Goal: Task Accomplishment & Management: Complete application form

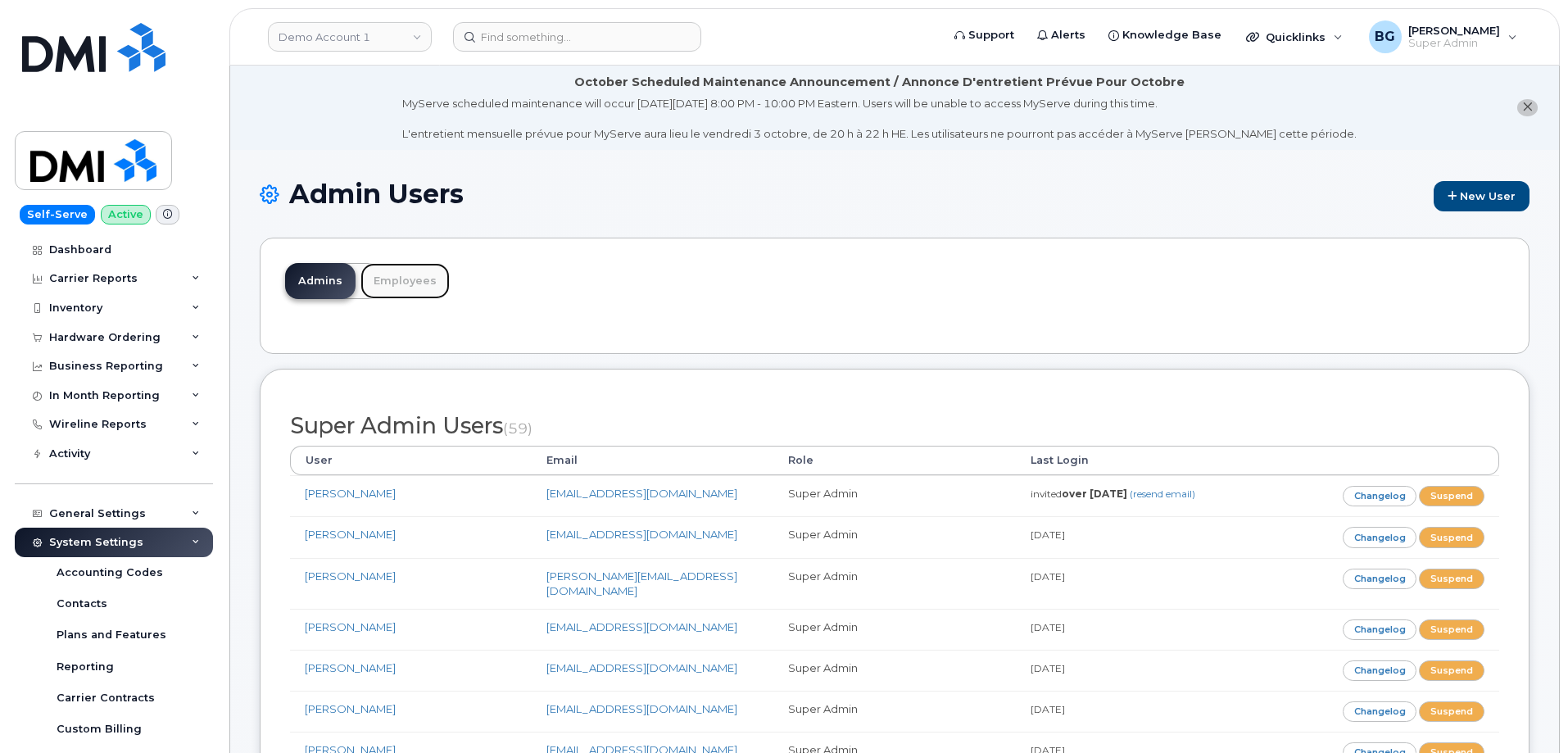
click at [392, 275] on link "Employees" at bounding box center [405, 281] width 89 height 36
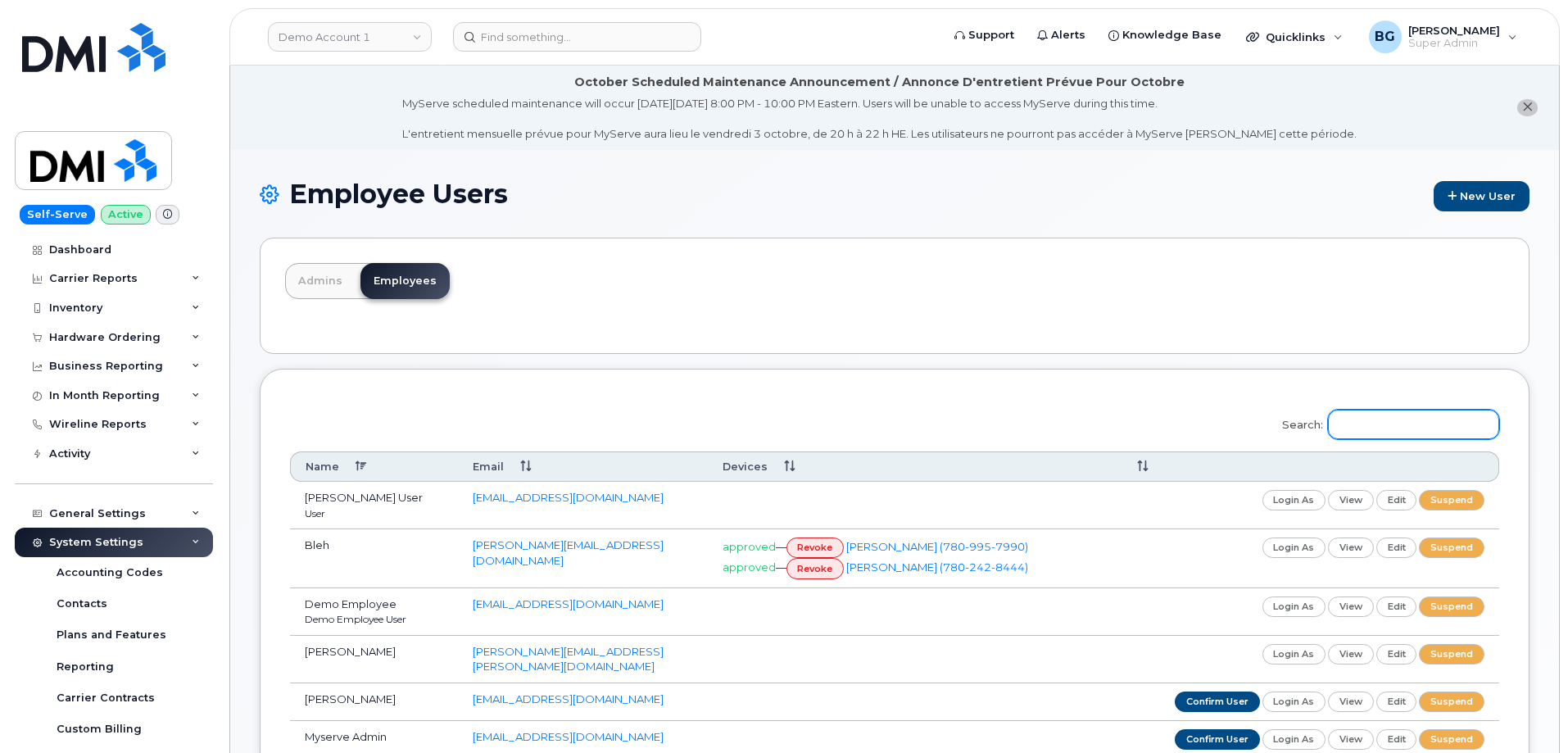
click at [1411, 422] on input "Search:" at bounding box center [1414, 424] width 171 height 30
paste input "Khoudja"
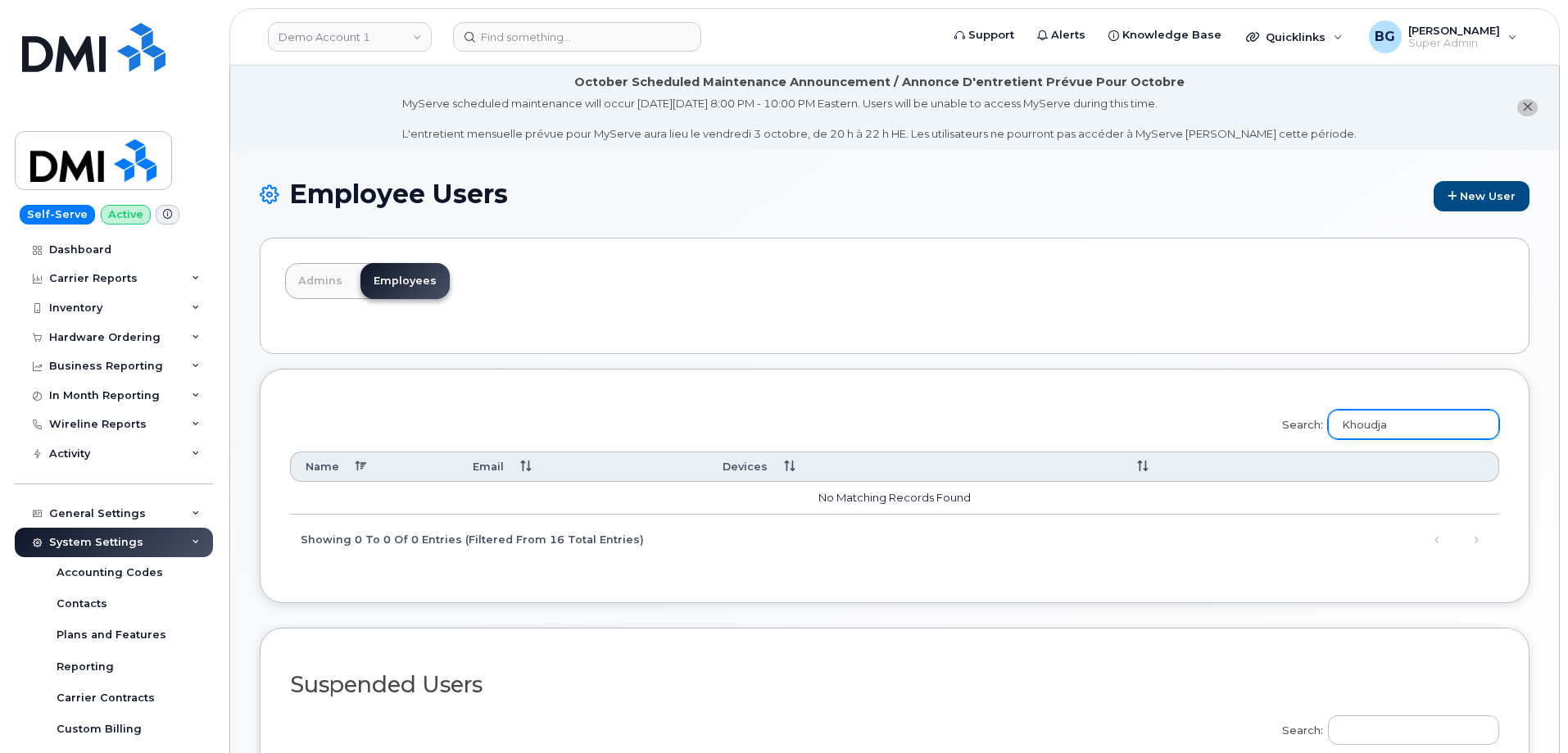
type input "Khoudja"
click at [325, 283] on link "Admins" at bounding box center [320, 281] width 70 height 36
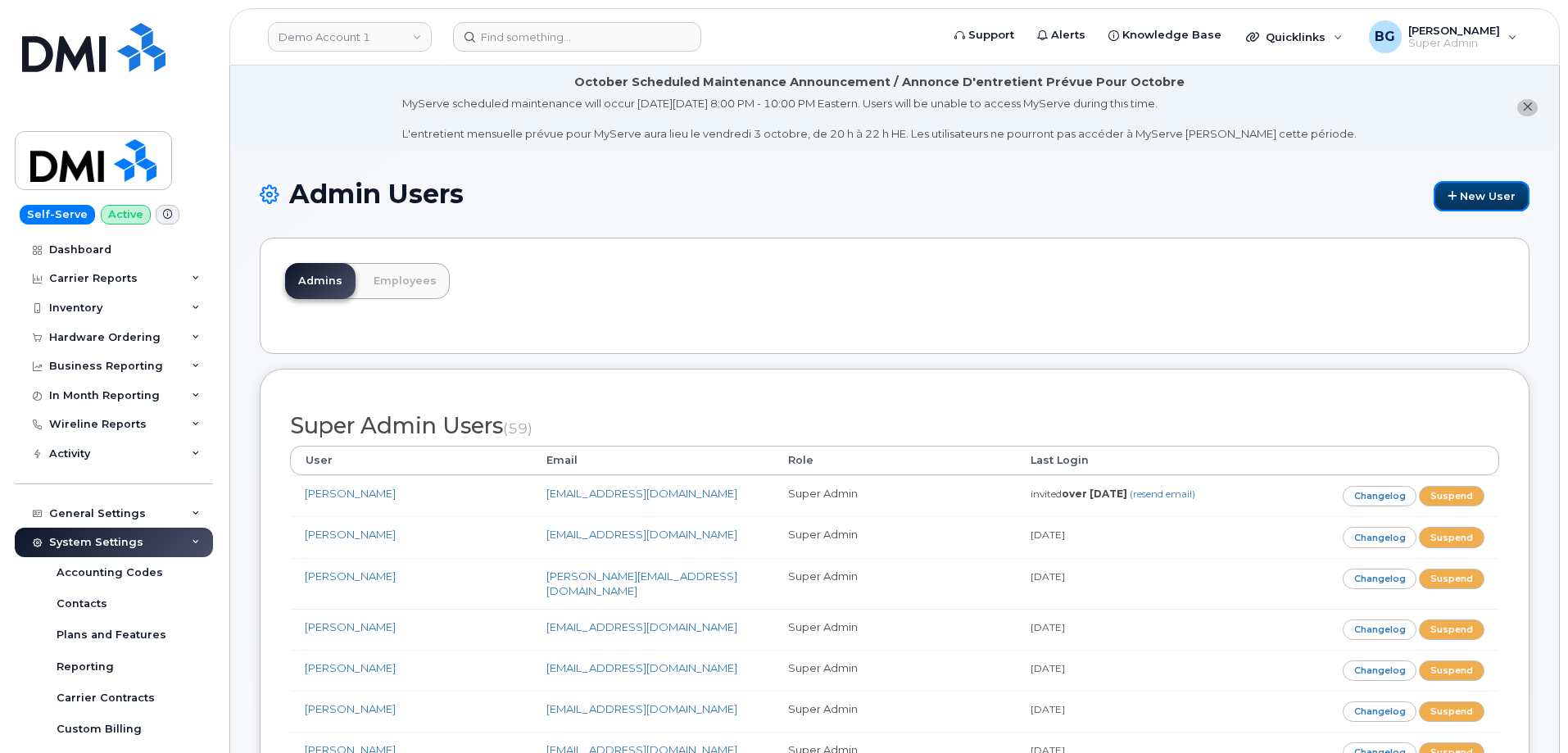
click at [1473, 199] on link "New User" at bounding box center [1482, 196] width 96 height 31
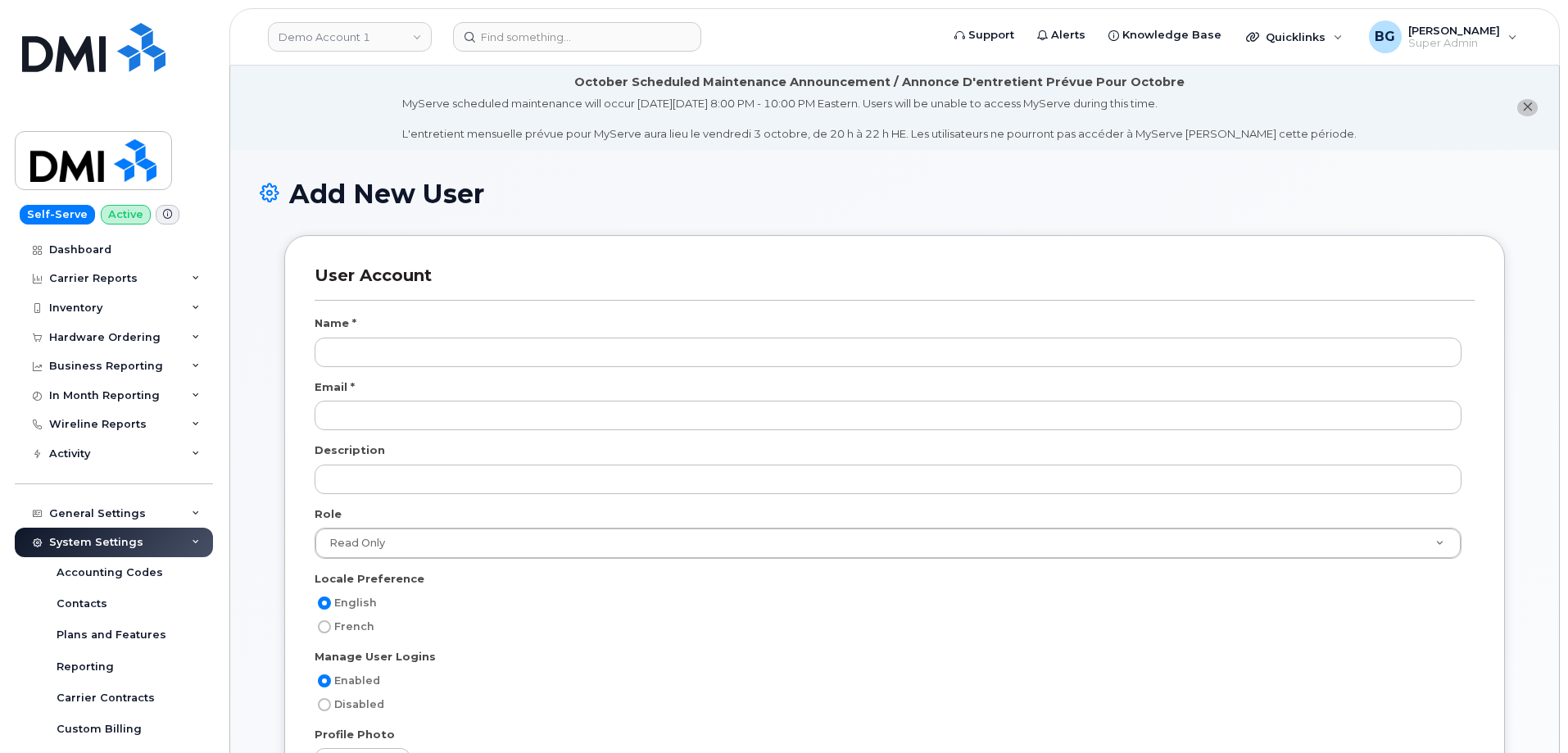
select select
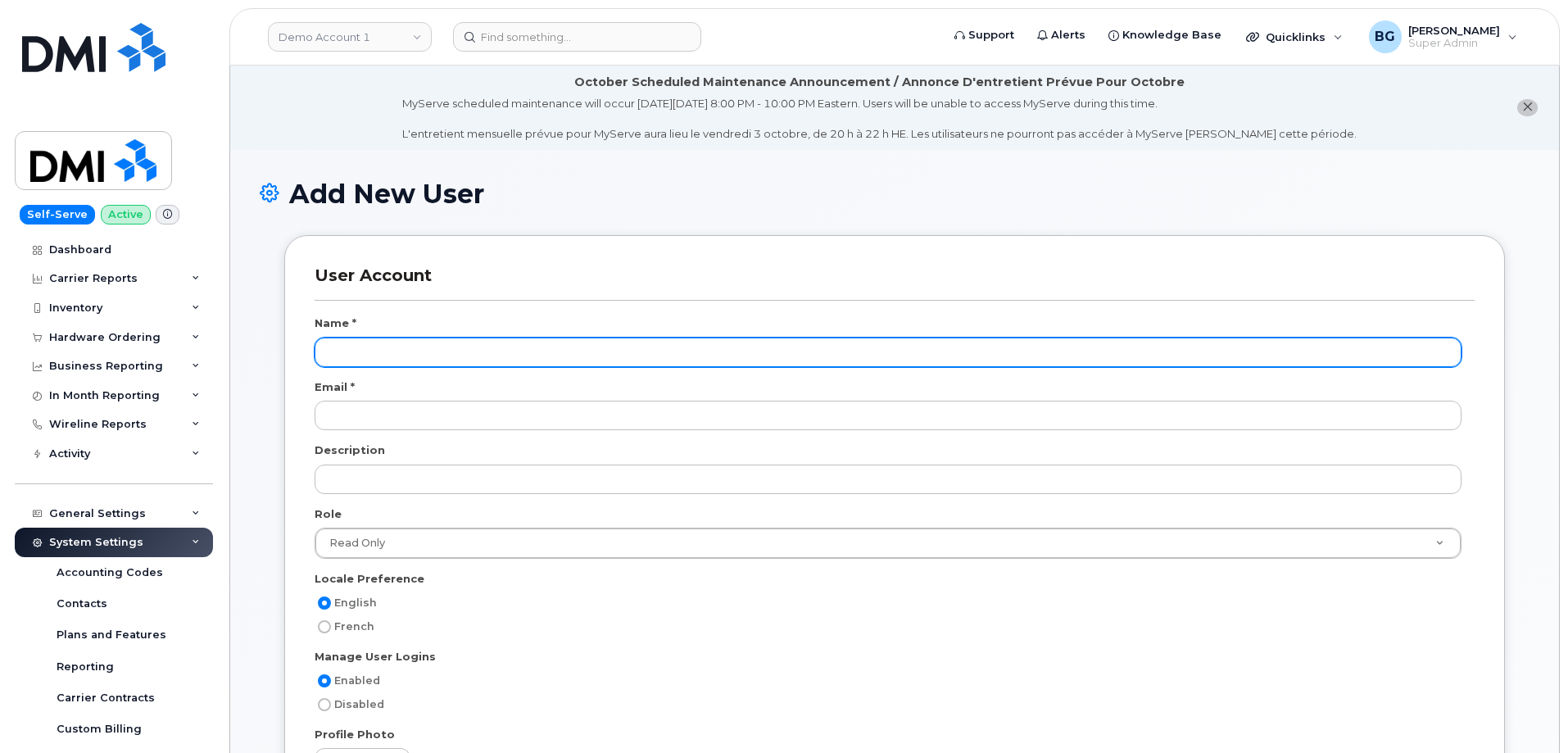
scroll to position [62, 0]
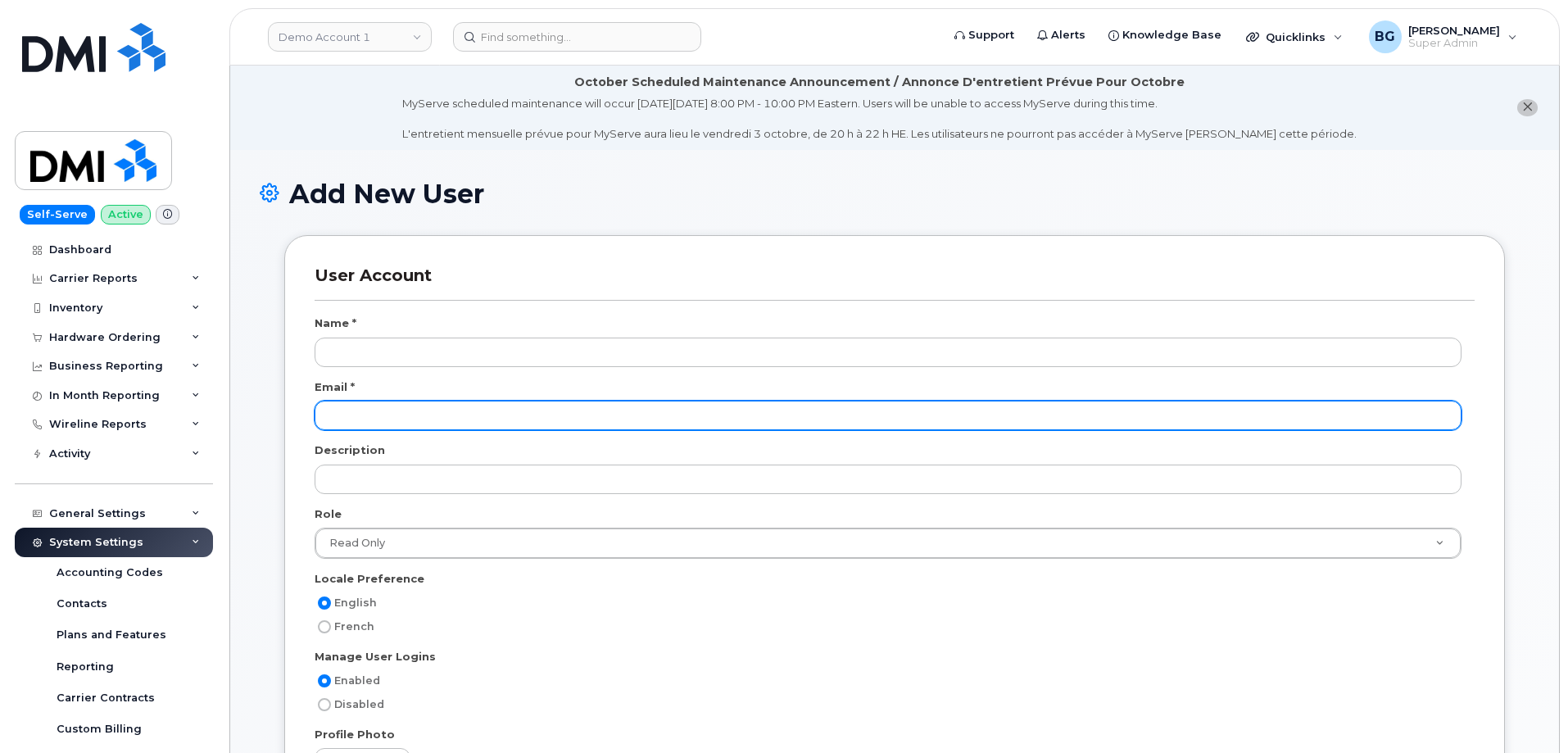
click at [531, 416] on input "email" at bounding box center [888, 416] width 1147 height 30
paste input "[EMAIL_ADDRESS][DOMAIN_NAME]"
type input "[EMAIL_ADDRESS][DOMAIN_NAME]"
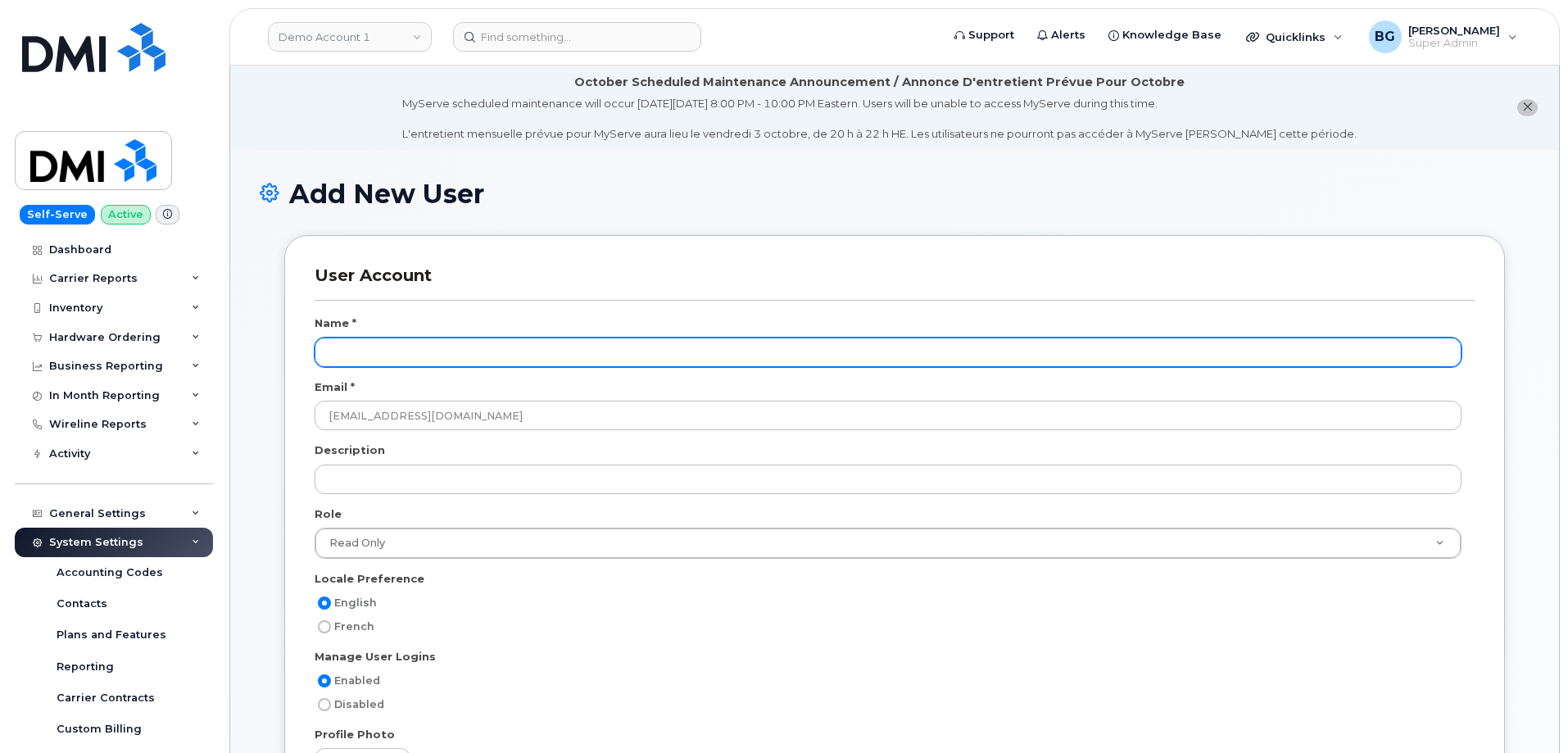
click at [421, 353] on input "text" at bounding box center [888, 352] width 1147 height 30
paste input "[PERSON_NAME]"
type input "[PERSON_NAME]"
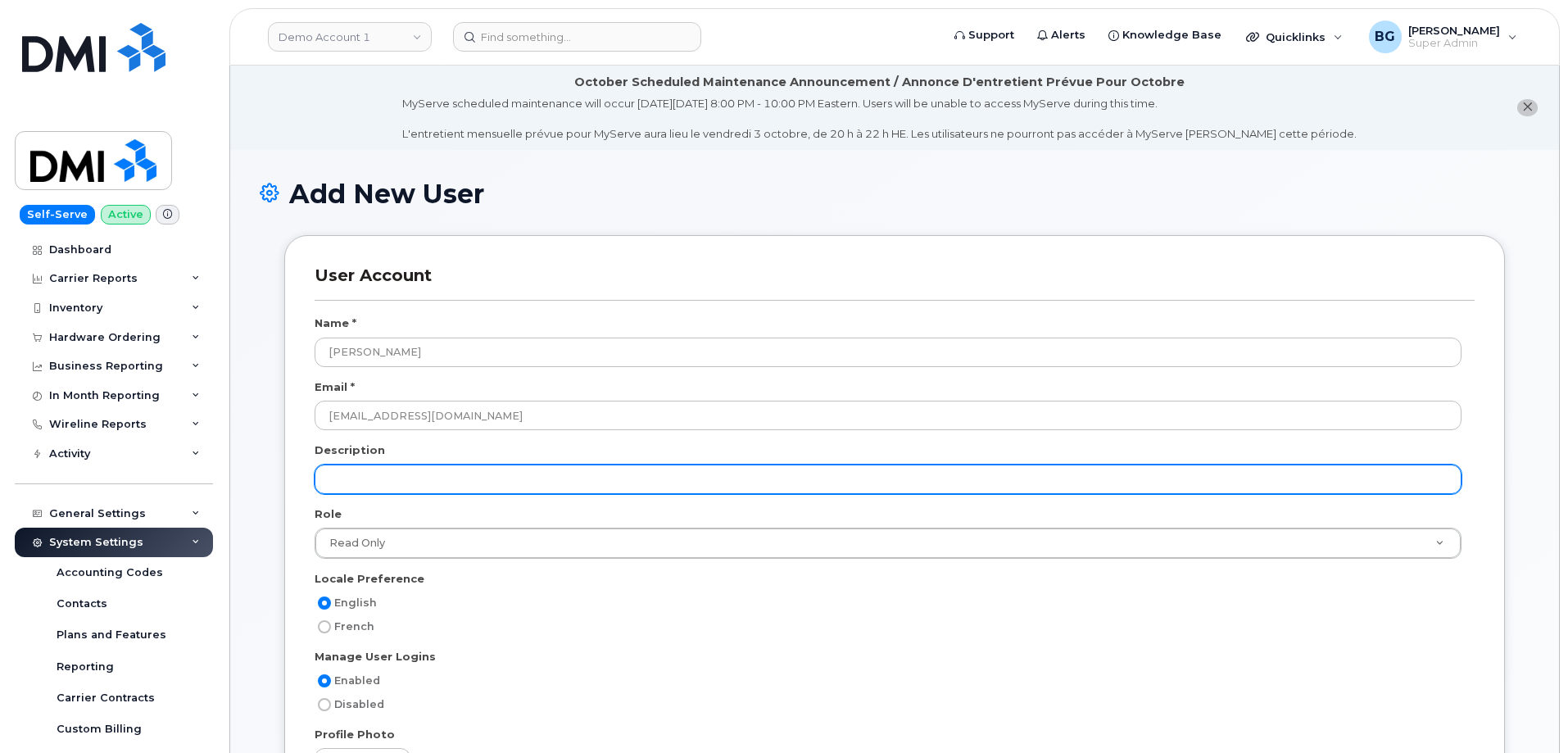
click at [362, 485] on input "text" at bounding box center [888, 479] width 1147 height 30
paste input "End User Support Specialist -Tier I"
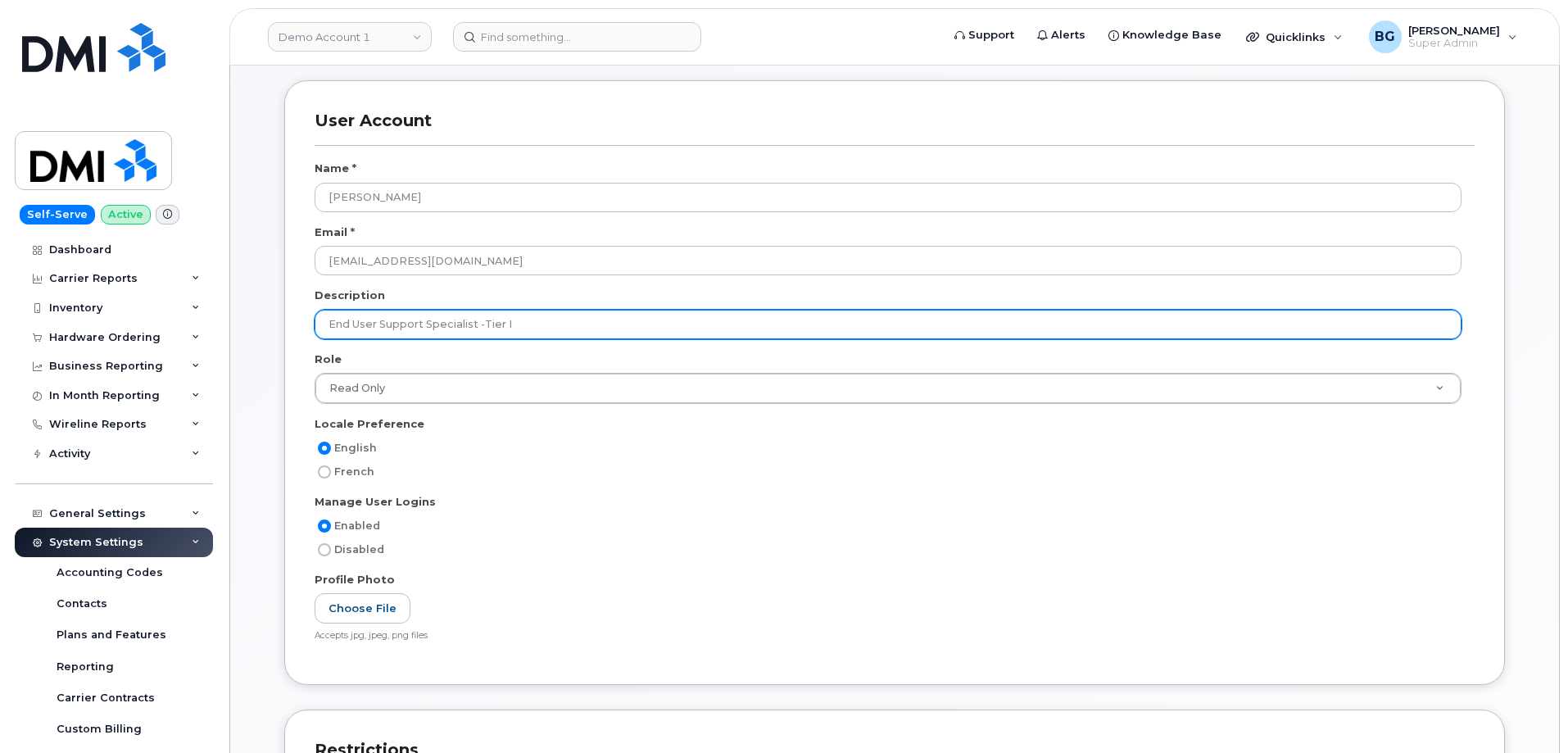
scroll to position [164, 0]
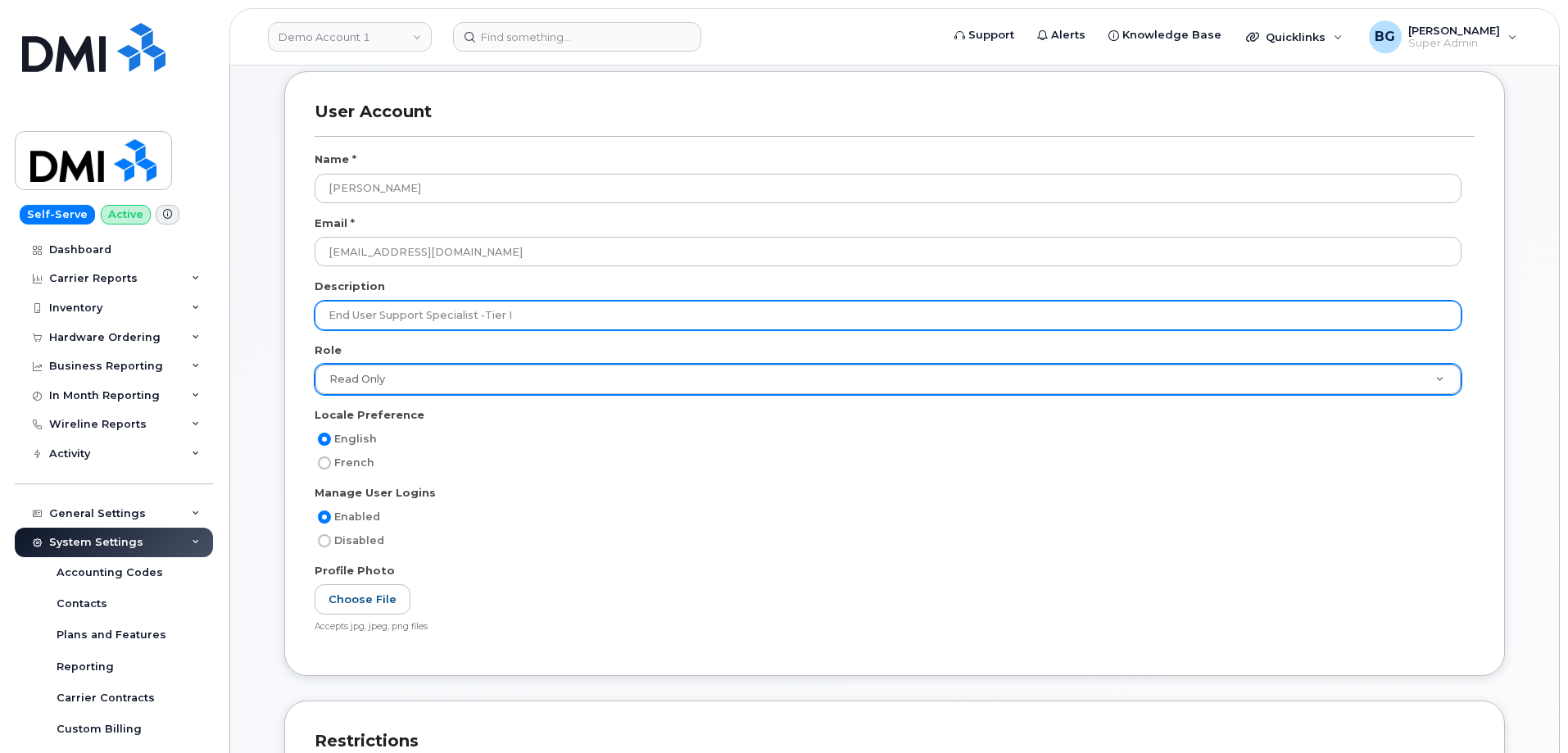
type input "End User Support Specialist -Tier I"
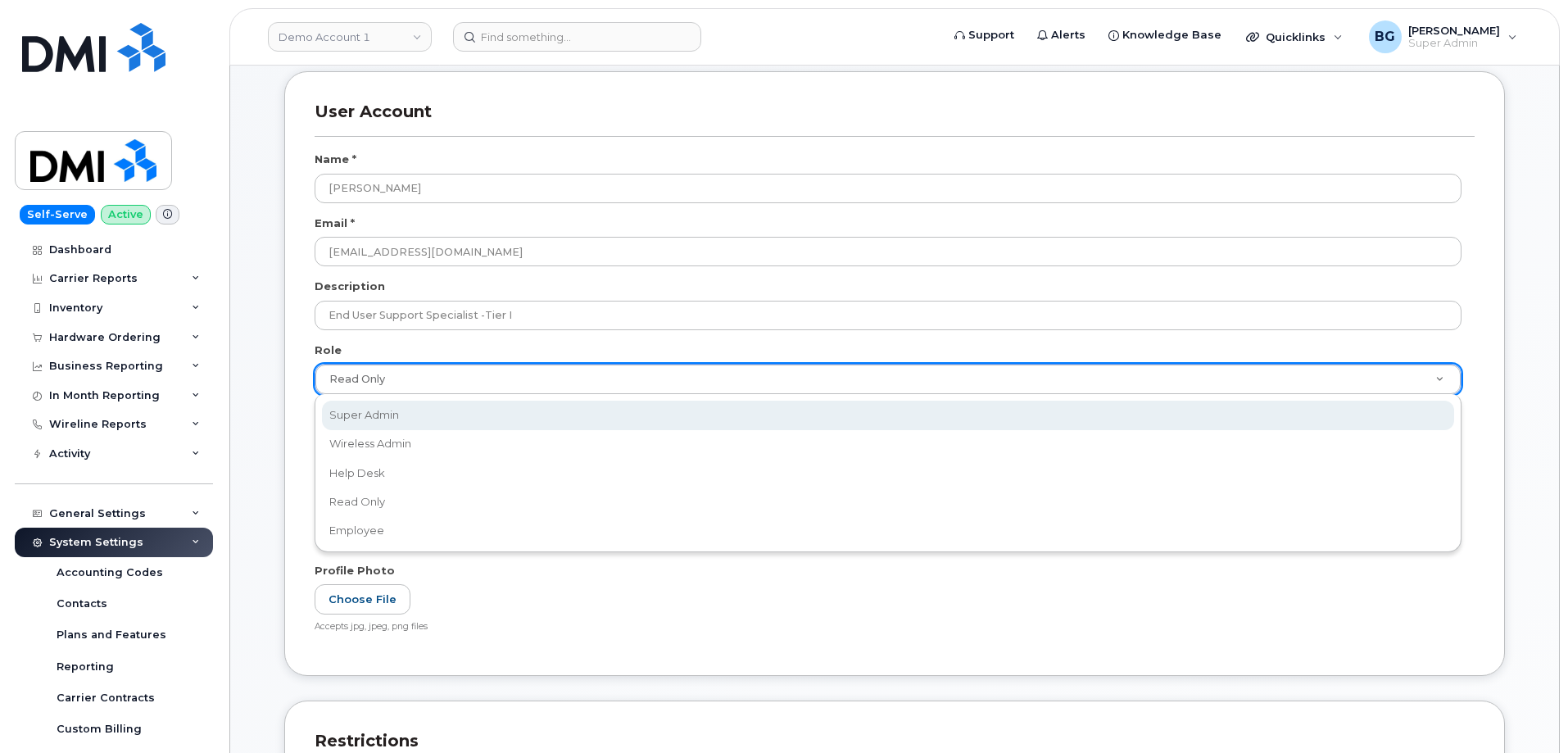
scroll to position [0, 5]
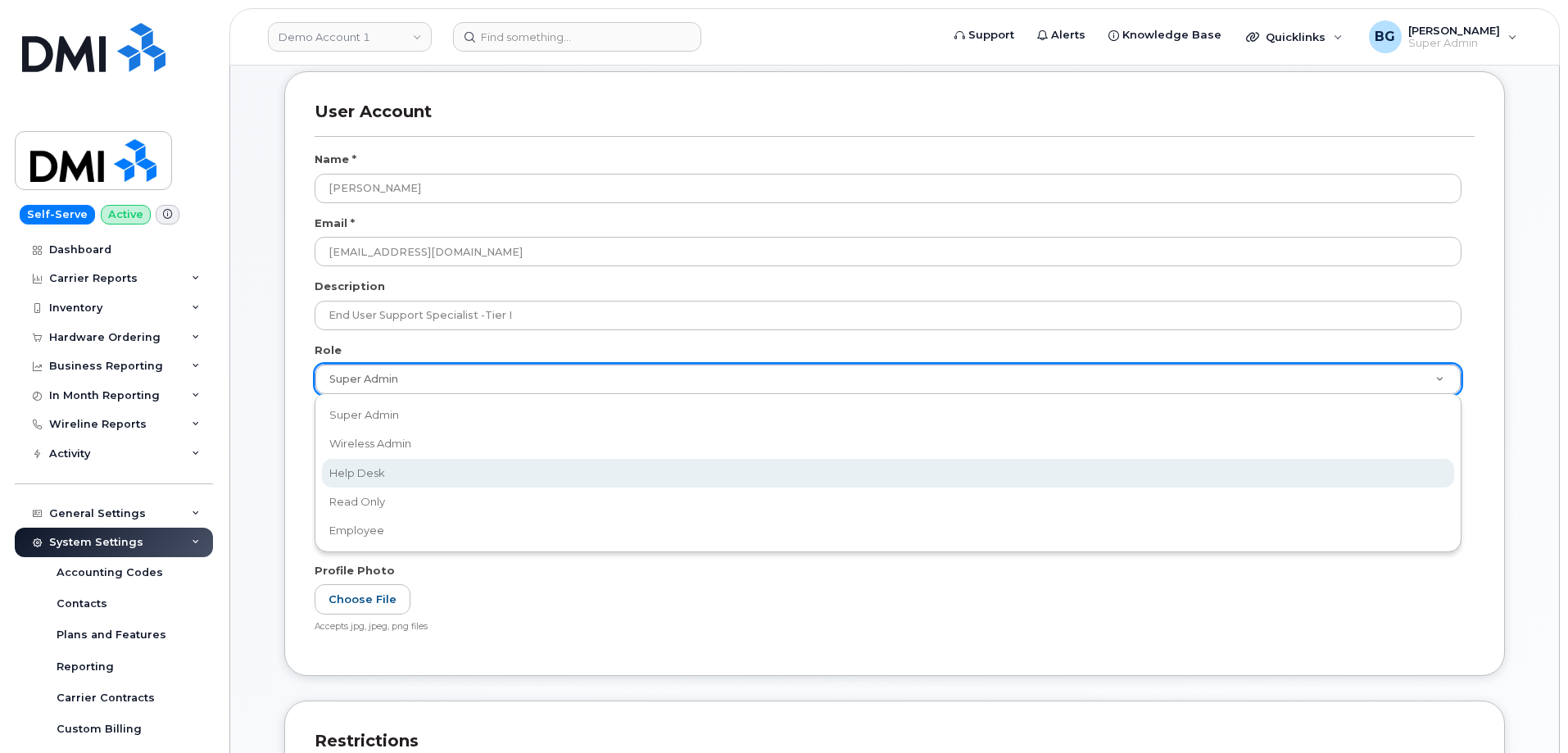
select select "help_desk"
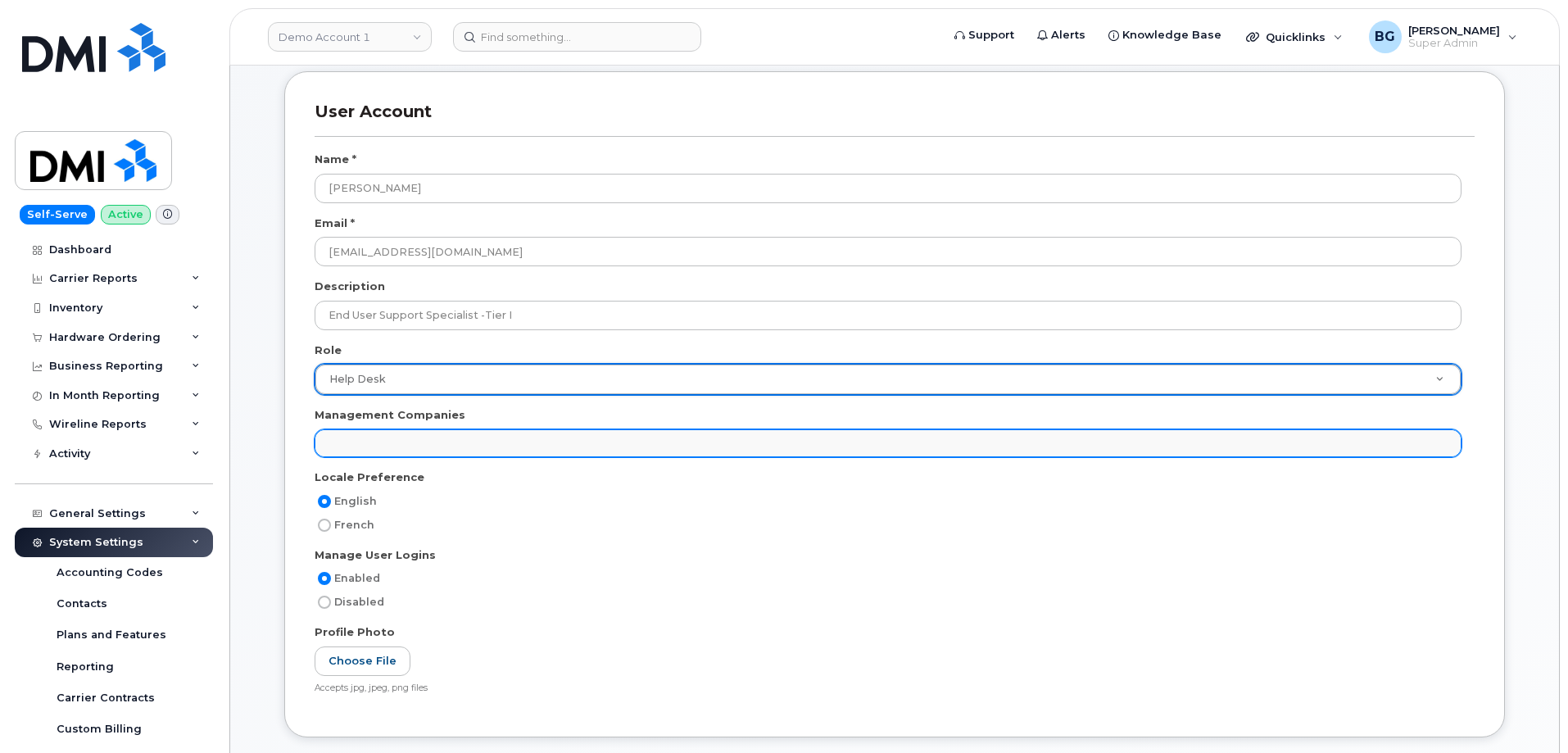
click at [413, 445] on ul at bounding box center [888, 443] width 1145 height 26
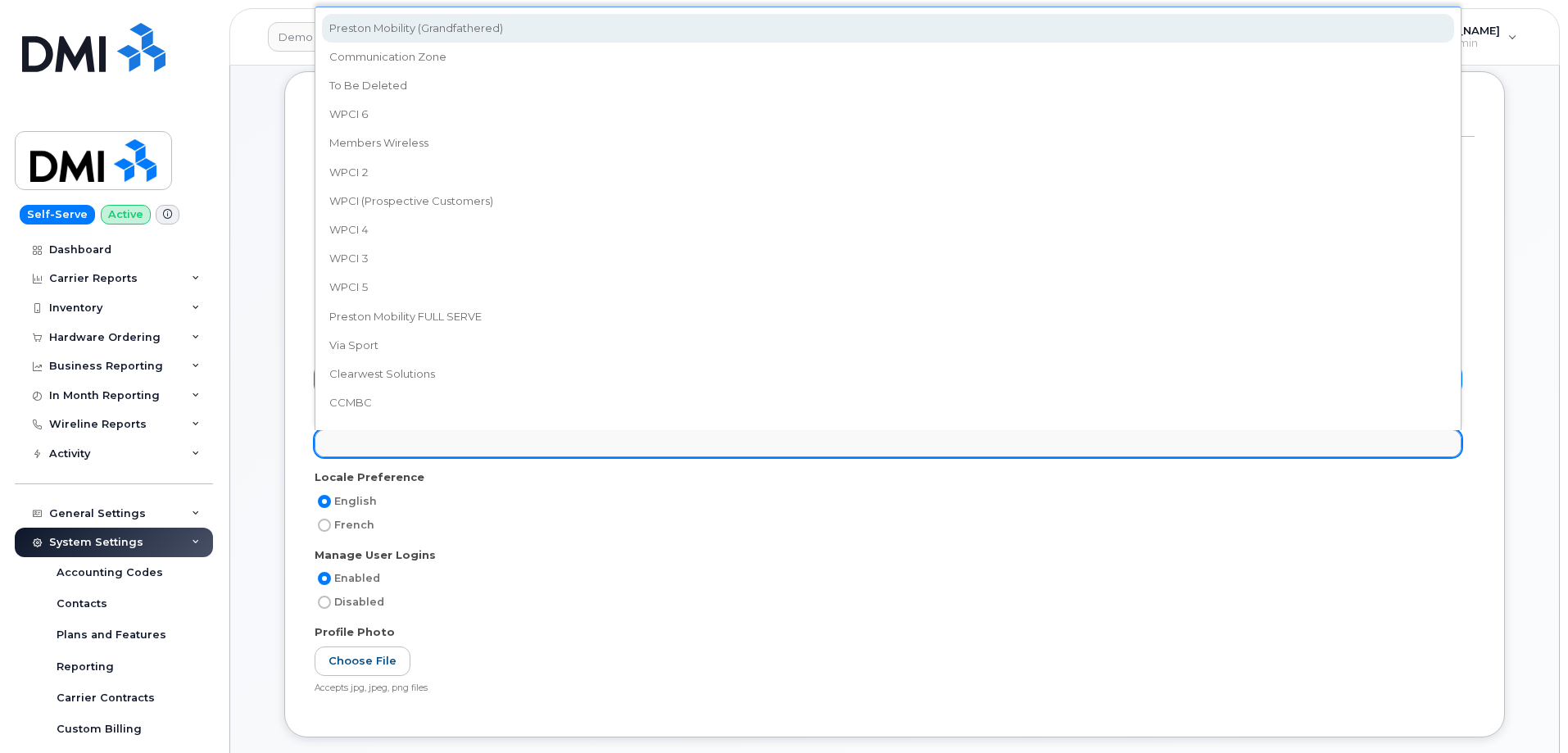
select select "14"
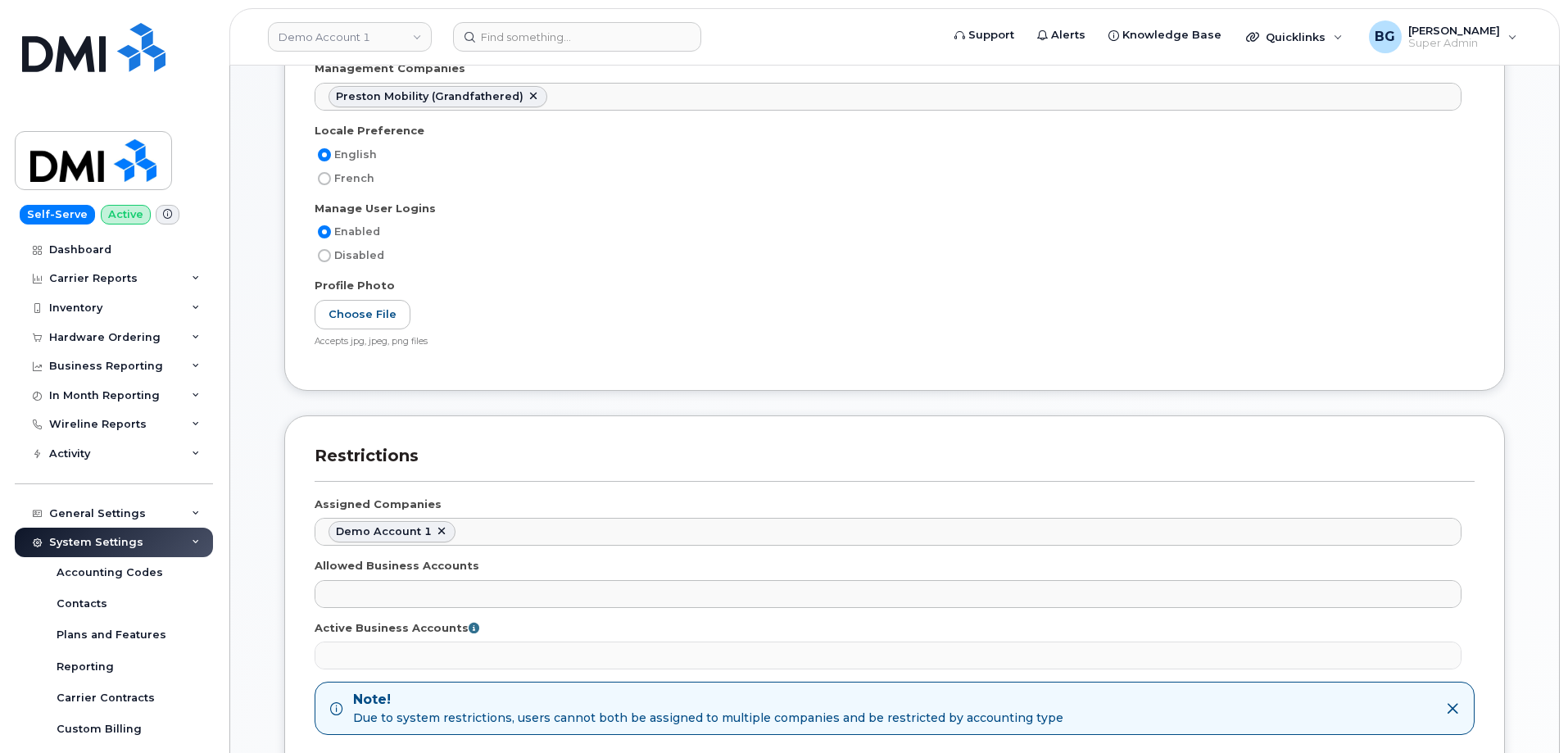
scroll to position [492, 0]
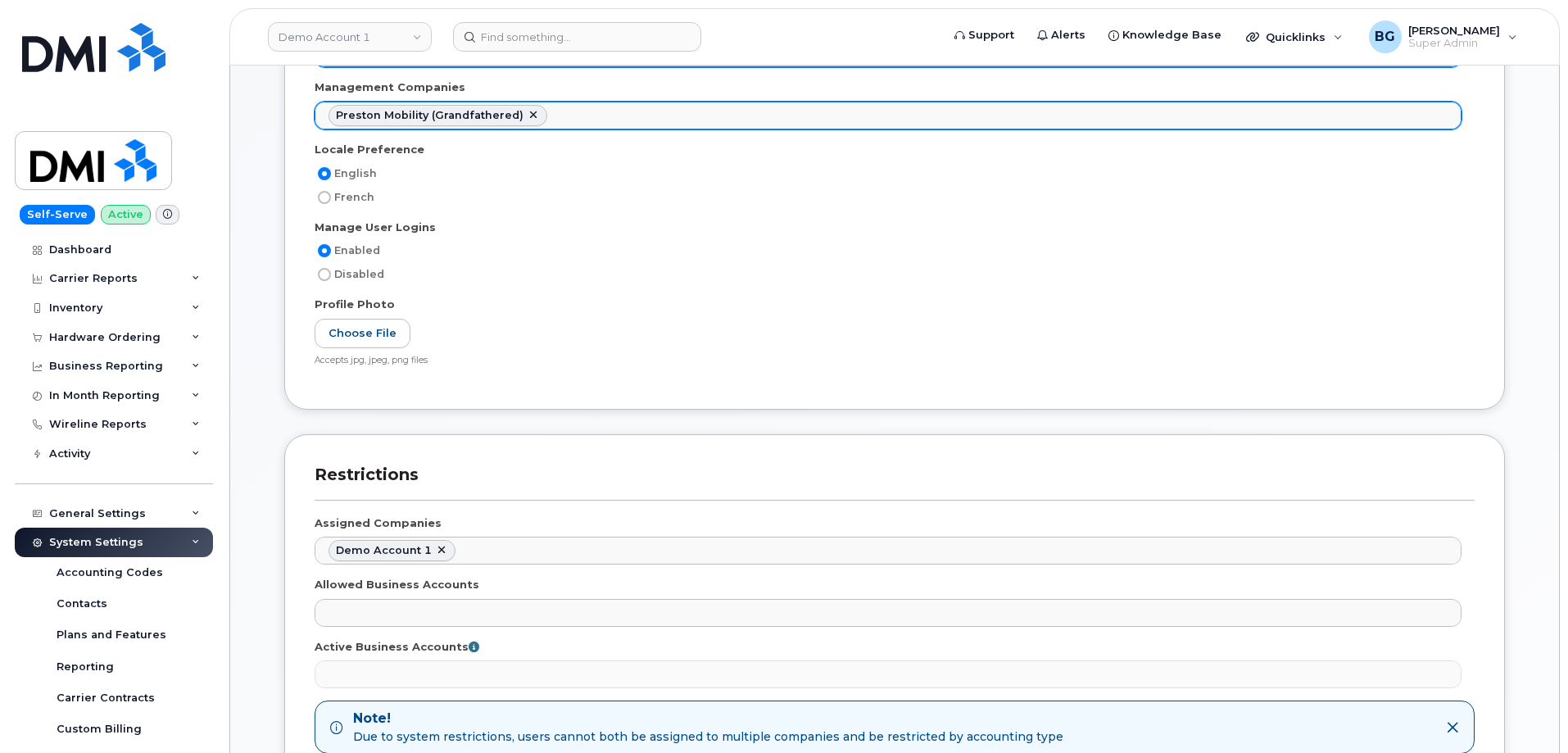
click at [1434, 126] on ul "Preston Mobility (Grandfathered)" at bounding box center [888, 115] width 1145 height 26
click at [1421, 114] on ul "Preston Mobility (Grandfathered) Communication Zone" at bounding box center [888, 115] width 1145 height 26
click at [1408, 125] on ul "Preston Mobility (Grandfathered) Communication Zone WPCI 6" at bounding box center [888, 115] width 1145 height 26
click at [1381, 111] on ul "Preston Mobility (Grandfathered) Communication Zone WPCI 6 Members Wireless" at bounding box center [888, 115] width 1145 height 26
click at [1383, 117] on ul "Preston Mobility (Grandfathered) Communication Zone WPCI 6 Members Wireless WPC…" at bounding box center [888, 115] width 1145 height 26
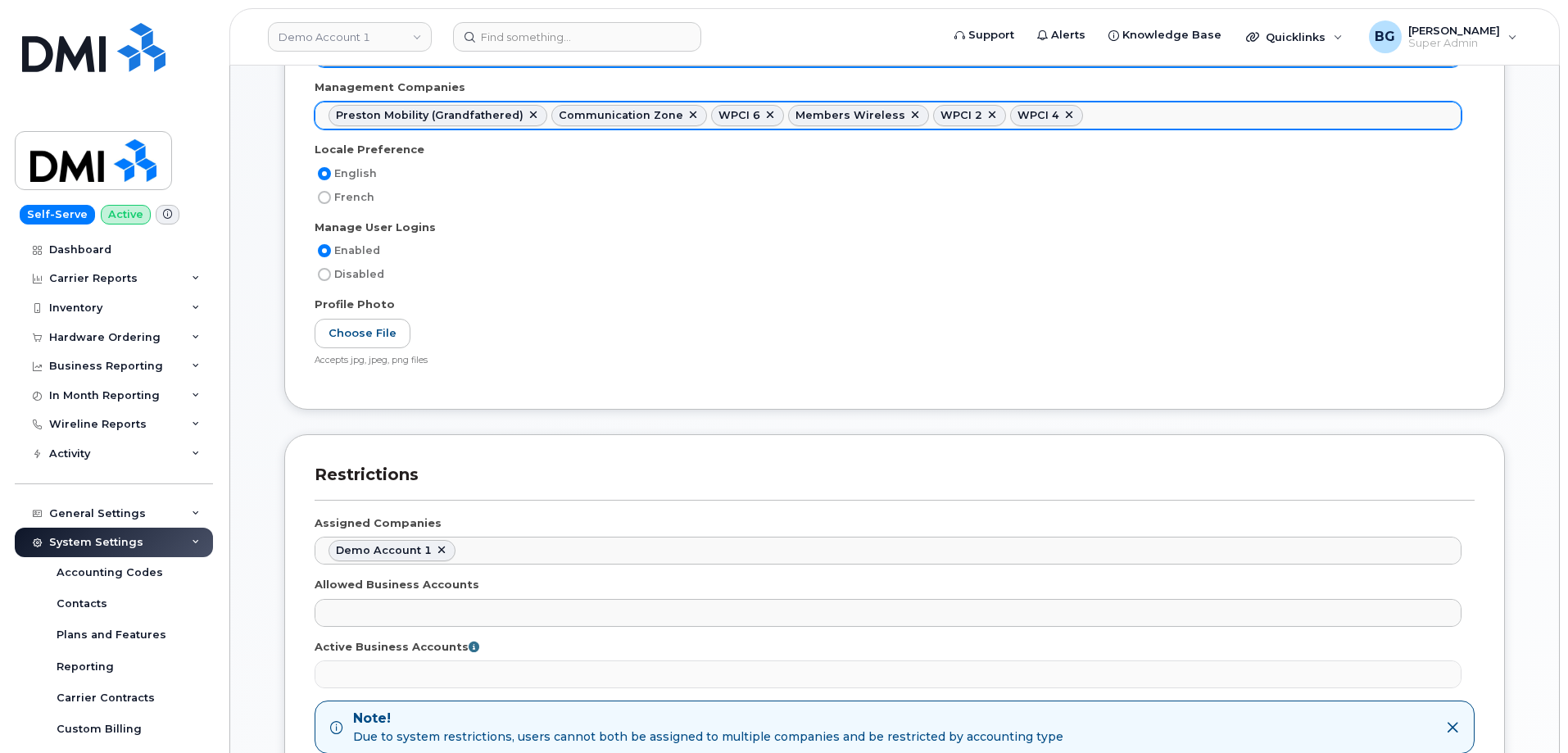
click at [1382, 126] on ul "Preston Mobility (Grandfathered) Communication Zone WPCI 6 Members Wireless WPC…" at bounding box center [888, 115] width 1145 height 26
click at [1382, 120] on ul "Preston Mobility (Grandfathered) Communication Zone WPCI 6 Members Wireless WPC…" at bounding box center [888, 115] width 1145 height 26
click at [1363, 117] on ul "Preston Mobility (Grandfathered) Communication Zone WPCI 6 Members Wireless WPC…" at bounding box center [888, 115] width 1145 height 26
click at [1427, 118] on ul "Preston Mobility (Grandfathered) Communication Zone WPCI 6 Members Wireless WPC…" at bounding box center [888, 115] width 1145 height 26
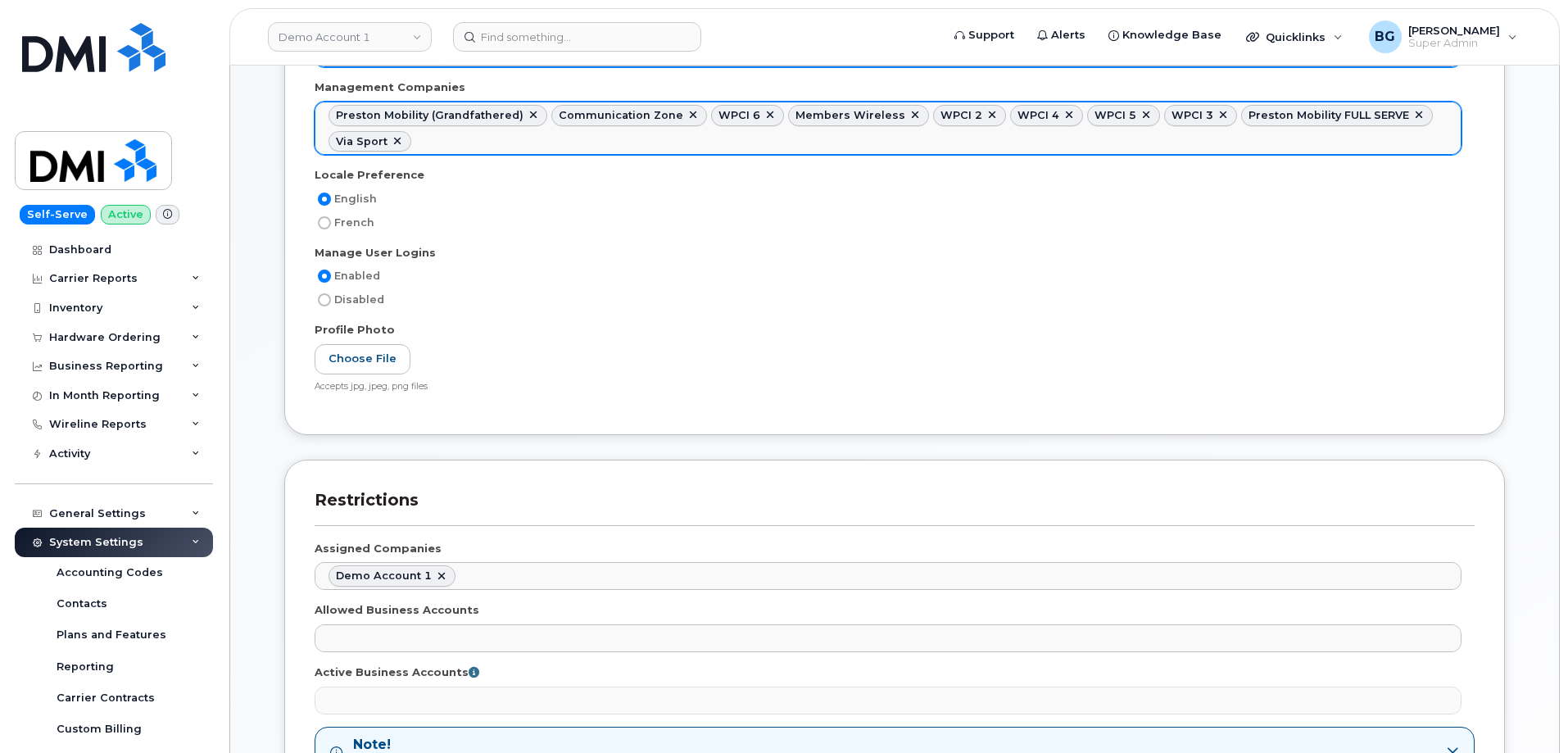
click at [1412, 139] on ul "Preston Mobility (Grandfathered) Communication Zone WPCI 6 Members Wireless WPC…" at bounding box center [888, 128] width 1145 height 51
click at [1408, 144] on ul "Preston Mobility (Grandfathered) Communication Zone WPCI 6 Members Wireless WPC…" at bounding box center [888, 128] width 1145 height 51
click at [1401, 137] on ul "Preston Mobility (Grandfathered) Communication Zone WPCI 6 Members Wireless WPC…" at bounding box center [888, 128] width 1145 height 51
click at [1401, 135] on ul "Preston Mobility (Grandfathered) Communication Zone WPCI 6 Members Wireless WPC…" at bounding box center [888, 128] width 1145 height 51
click at [1434, 140] on ul "Preston Mobility (Grandfathered) Communication Zone WPCI 6 Members Wireless WPC…" at bounding box center [888, 128] width 1145 height 51
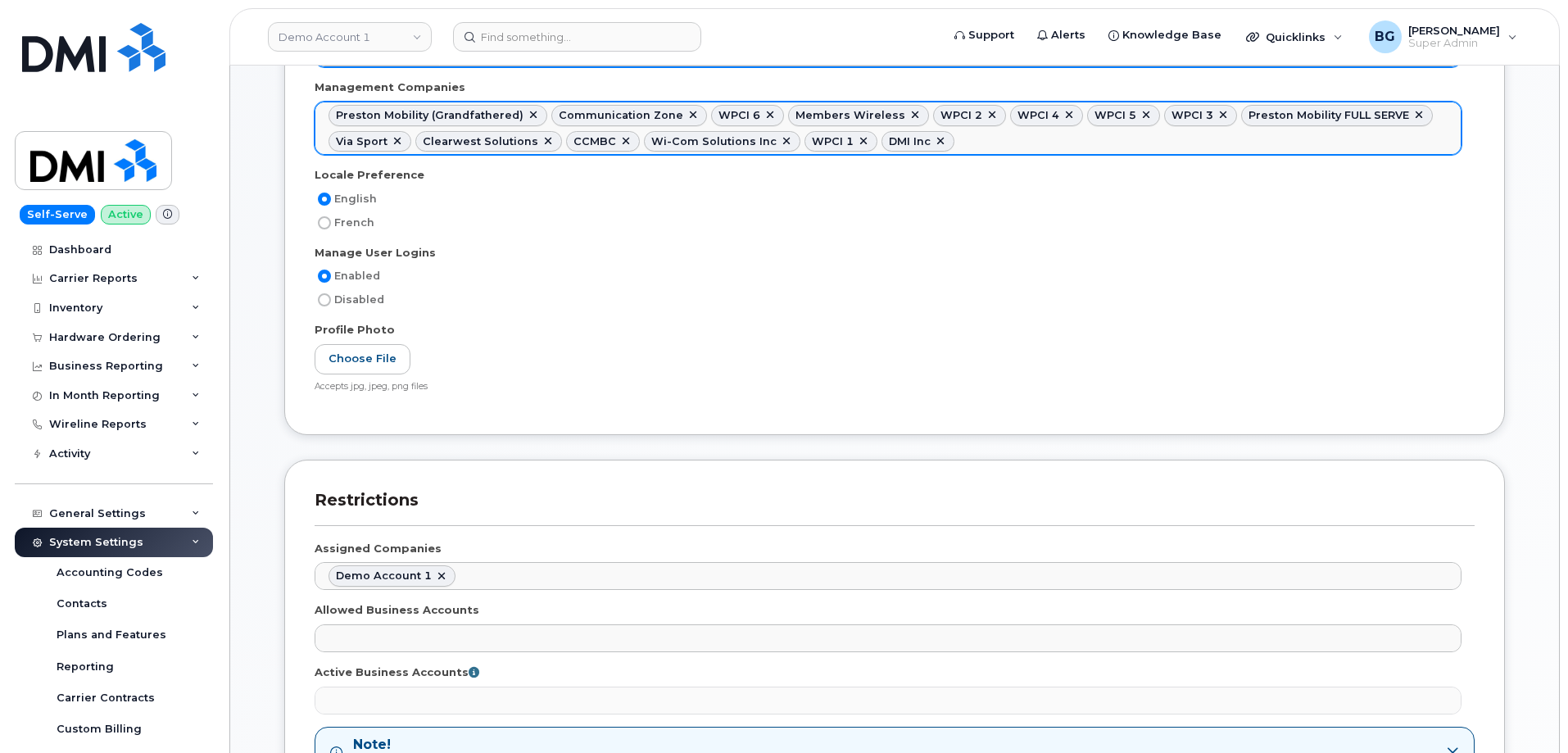
click at [1427, 131] on ul "Preston Mobility (Grandfathered) Communication Zone WPCI 6 Members Wireless WPC…" at bounding box center [888, 128] width 1145 height 51
click at [1291, 136] on ul "Preston Mobility (Grandfathered) Communication Zone WPCI 6 Members Wireless WPC…" at bounding box center [888, 128] width 1145 height 51
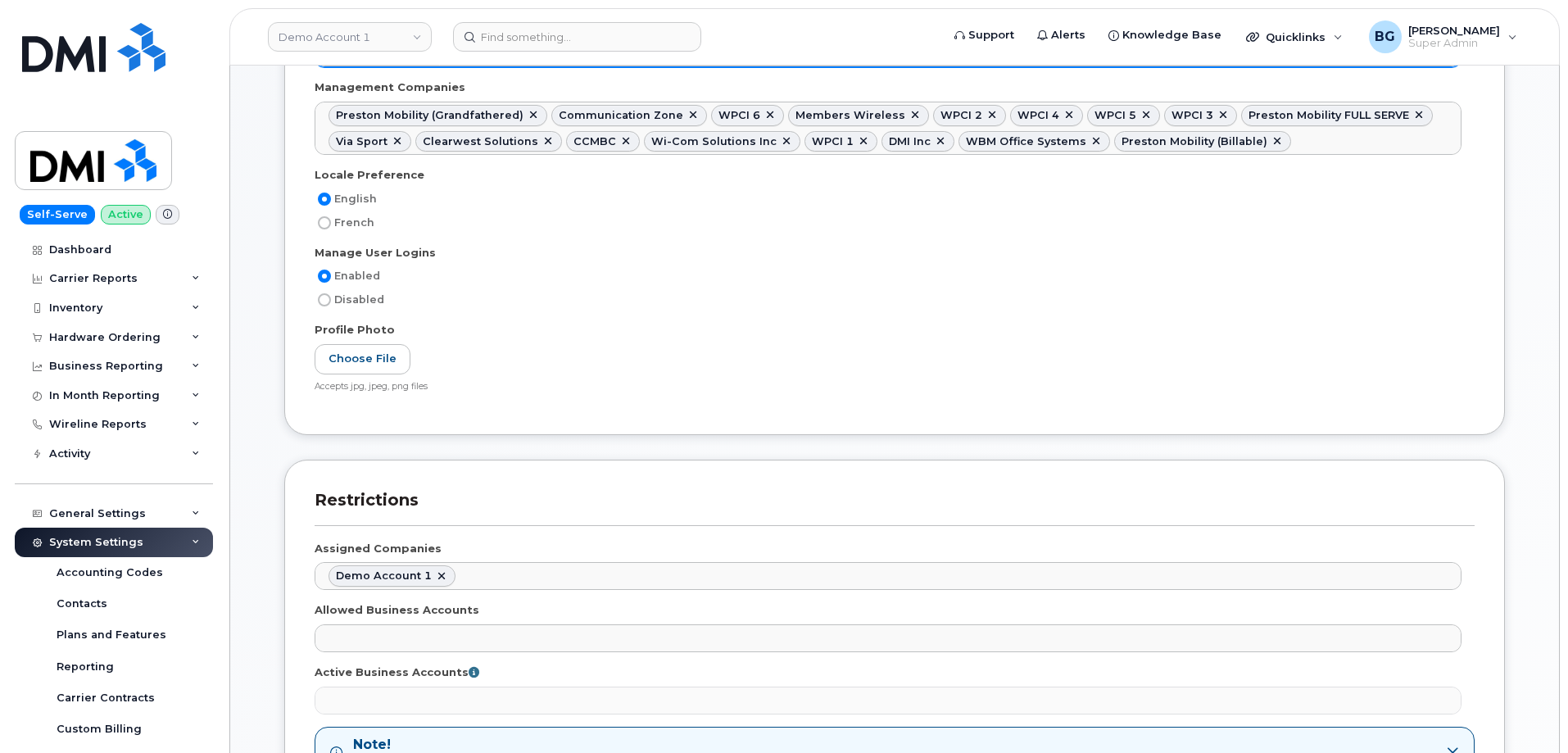
click at [1361, 136] on ul "Preston Mobility (Grandfathered) Communication Zone WPCI 6 Members Wireless WPC…" at bounding box center [888, 128] width 1145 height 51
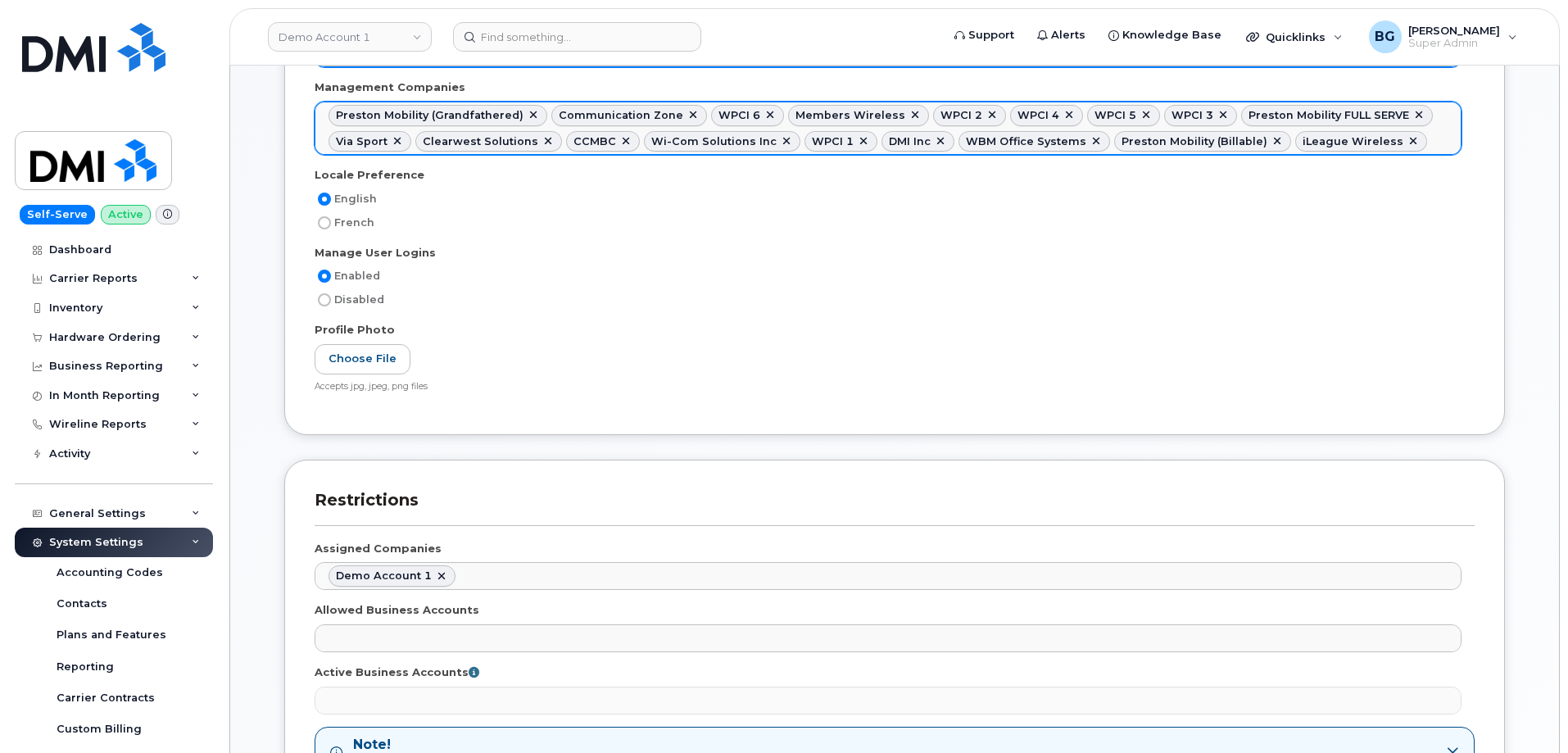
click at [1405, 140] on ul "Preston Mobility (Grandfathered) Communication Zone WPCI 6 Members Wireless WPC…" at bounding box center [888, 128] width 1145 height 51
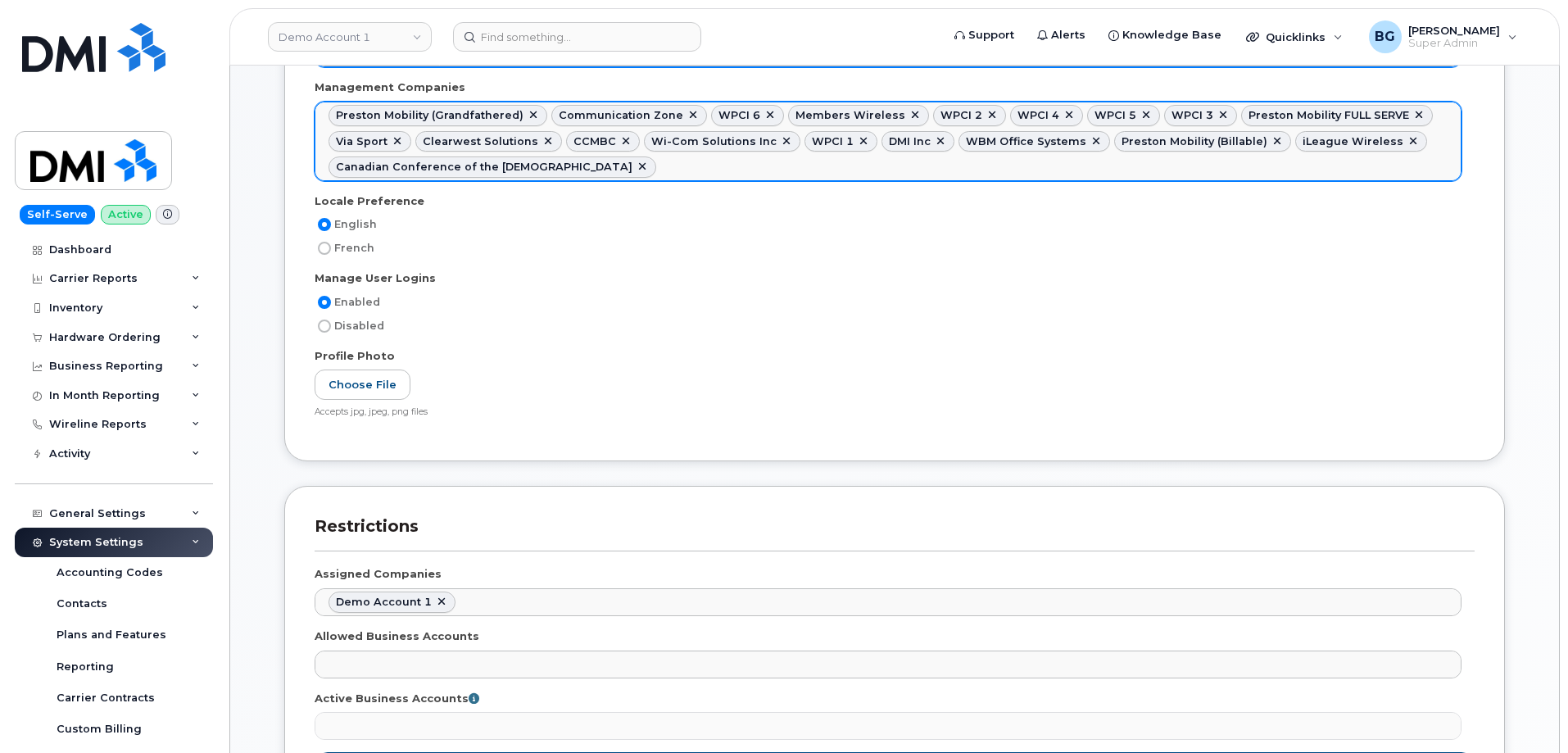
click at [1405, 157] on ul "Preston Mobility (Grandfathered) Communication Zone WPCI 6 Members Wireless WPC…" at bounding box center [888, 141] width 1145 height 78
click at [1360, 166] on ul "Preston Mobility (Grandfathered) Communication Zone WPCI 6 Members Wireless WPC…" at bounding box center [888, 141] width 1145 height 78
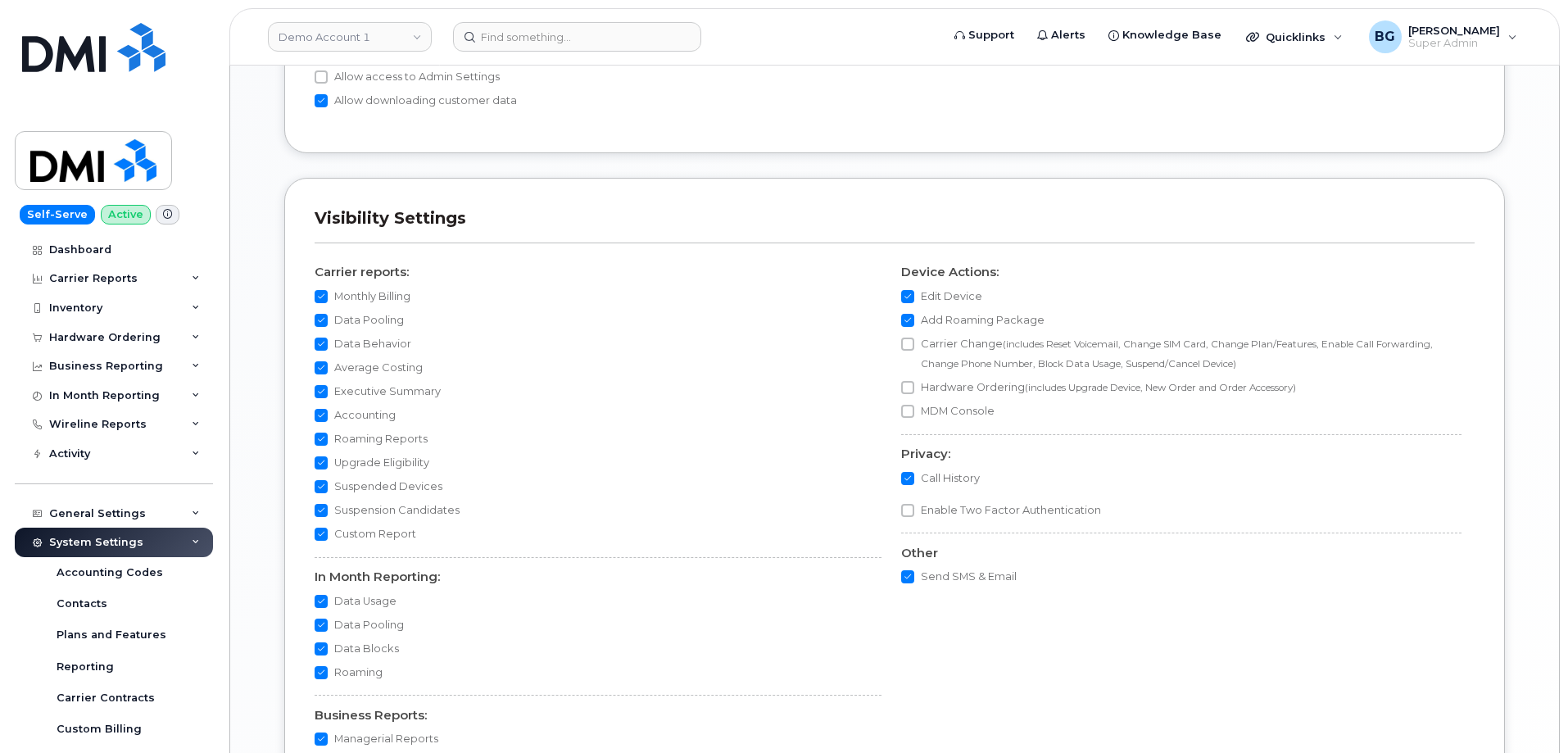
scroll to position [1616, 0]
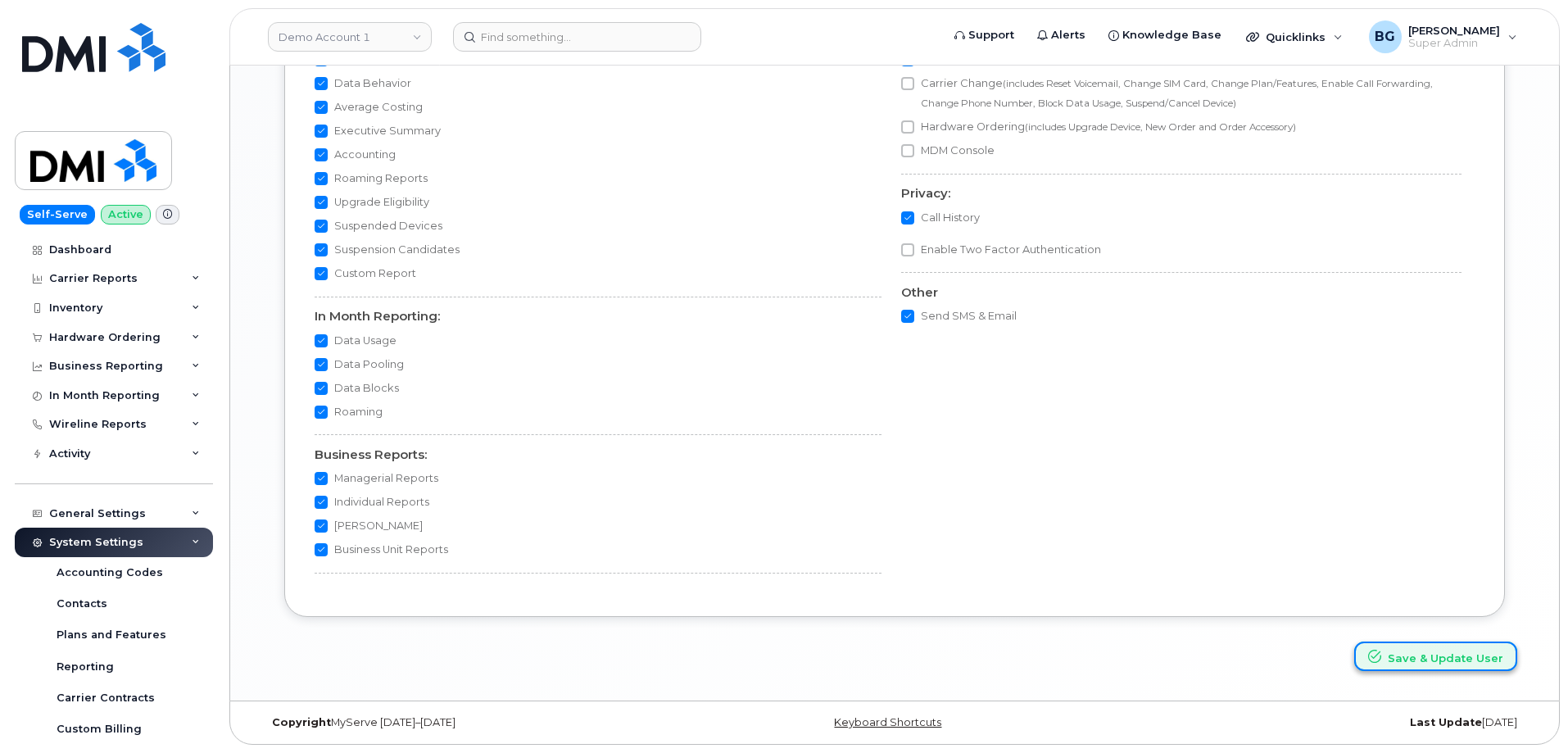
click at [1424, 658] on button "Save & Update User" at bounding box center [1435, 656] width 163 height 31
